Goal: Transaction & Acquisition: Purchase product/service

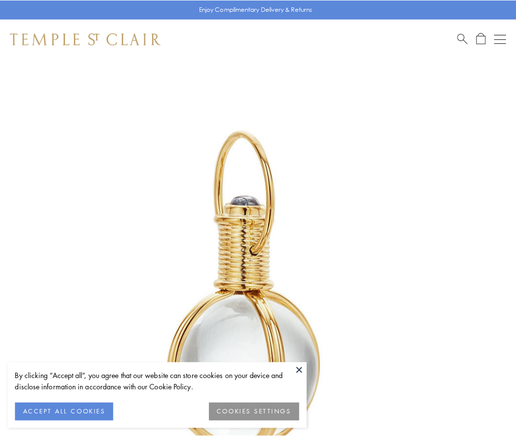
scroll to position [256, 0]
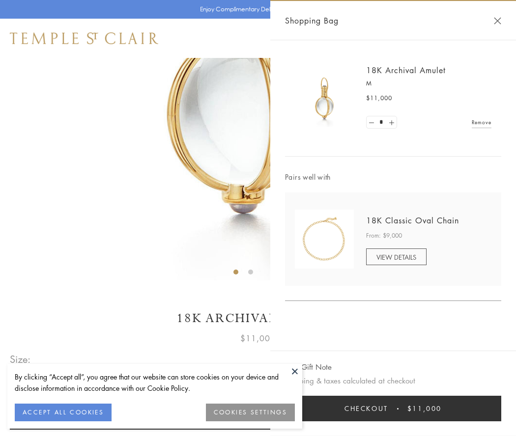
click at [393, 409] on button "Checkout $11,000" at bounding box center [393, 409] width 216 height 26
